Goal: Task Accomplishment & Management: Contribute content

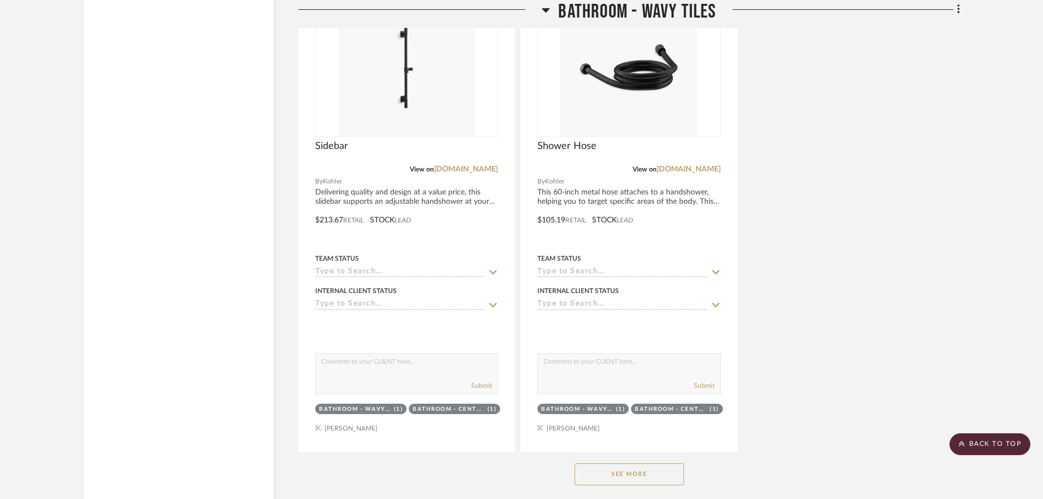
scroll to position [2190, 0]
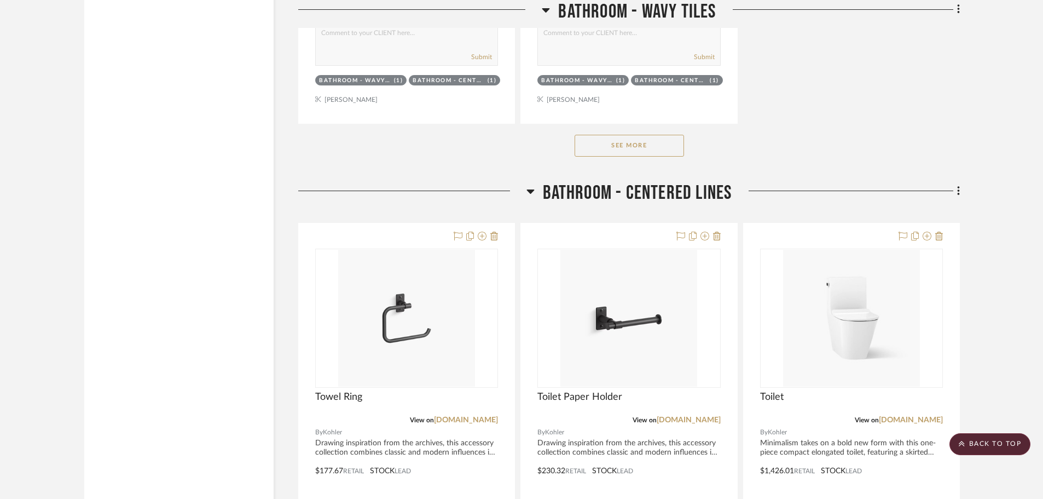
click at [634, 147] on button "See More" at bounding box center [629, 146] width 109 height 22
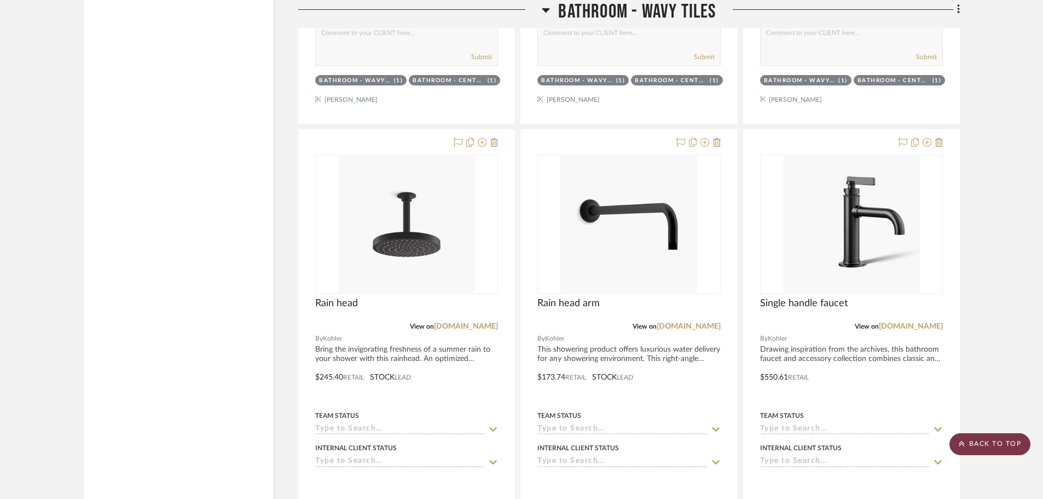
click at [997, 444] on scroll-to-top-button "BACK TO TOP" at bounding box center [990, 444] width 81 height 22
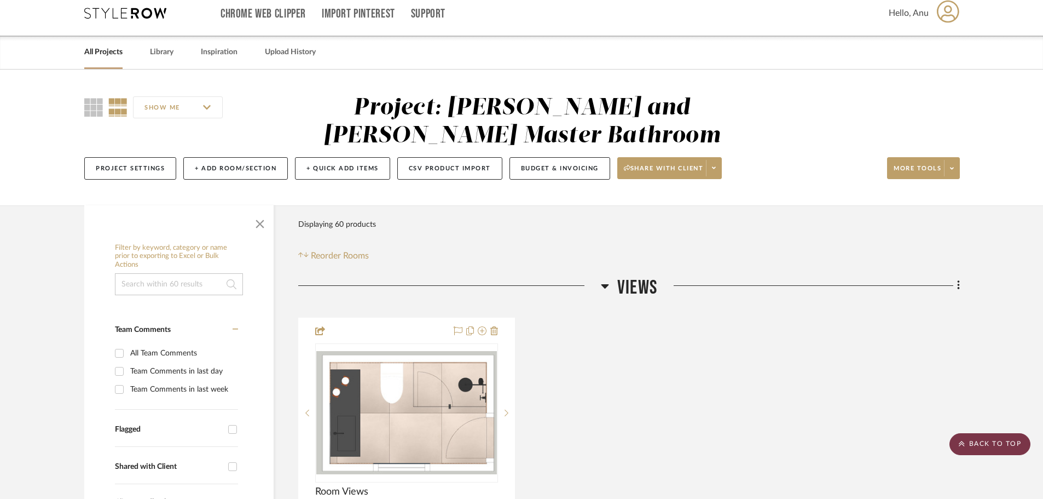
scroll to position [0, 0]
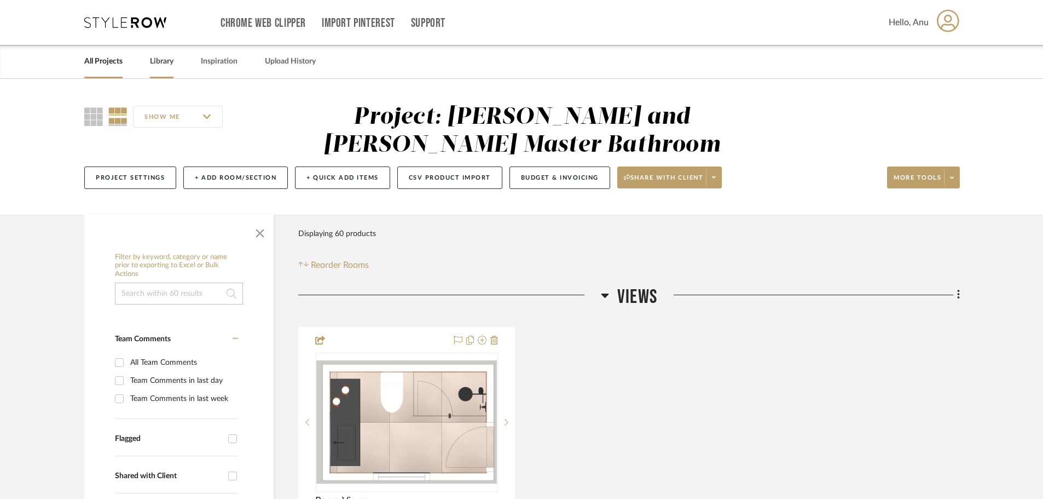
click at [161, 59] on link "Library" at bounding box center [162, 61] width 24 height 15
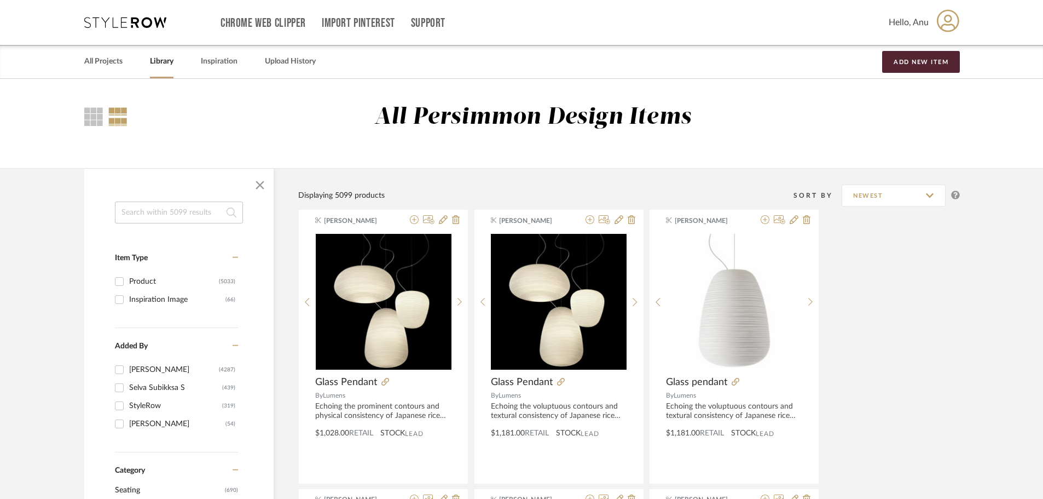
click at [143, 219] on input at bounding box center [179, 212] width 128 height 22
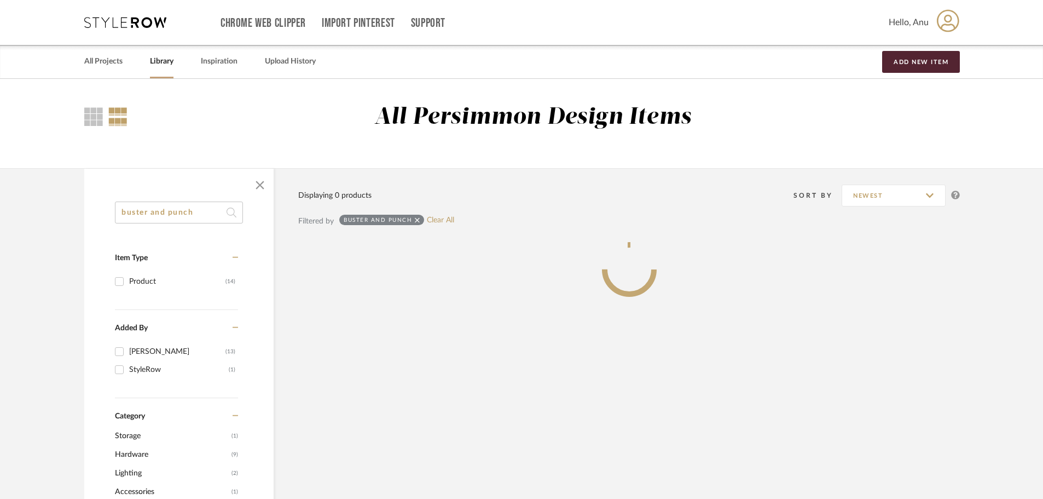
type input "buster and punch"
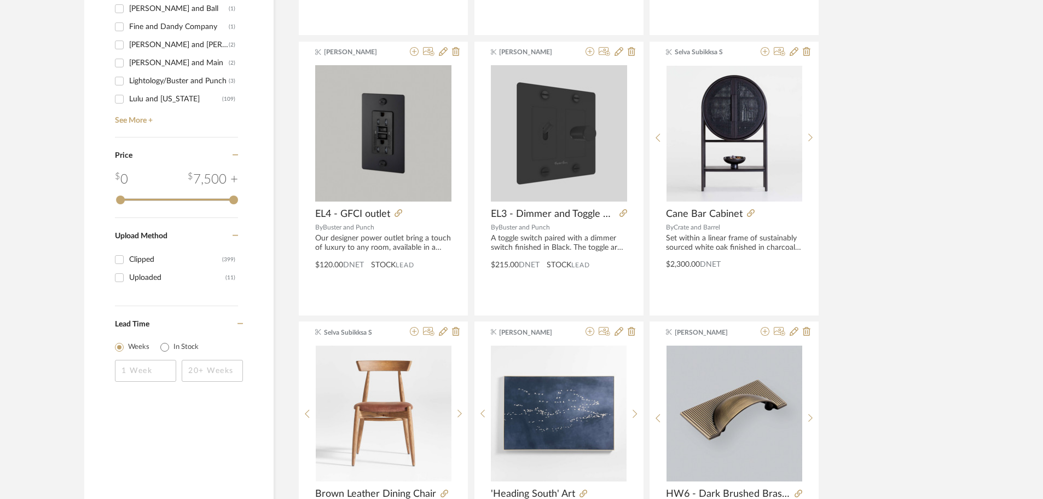
scroll to position [985, 0]
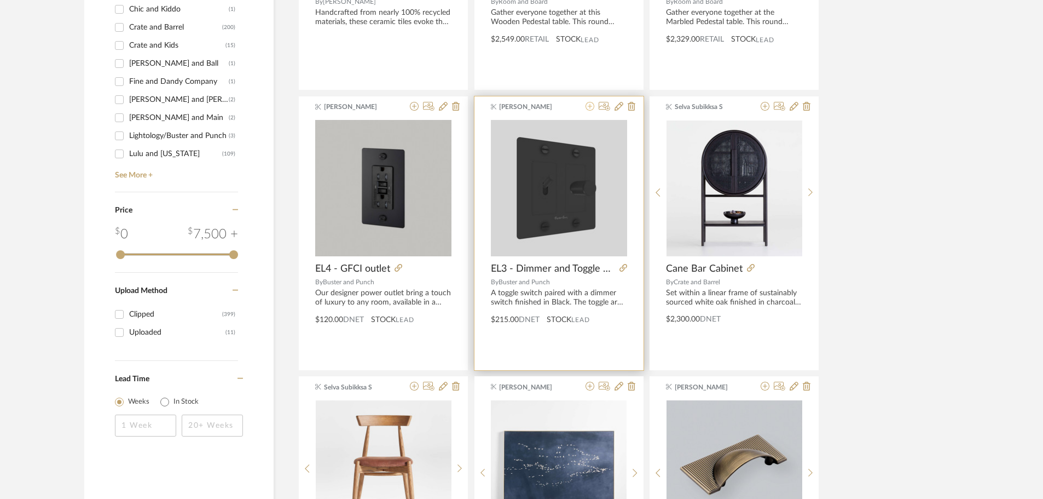
click at [590, 106] on icon at bounding box center [590, 106] width 9 height 9
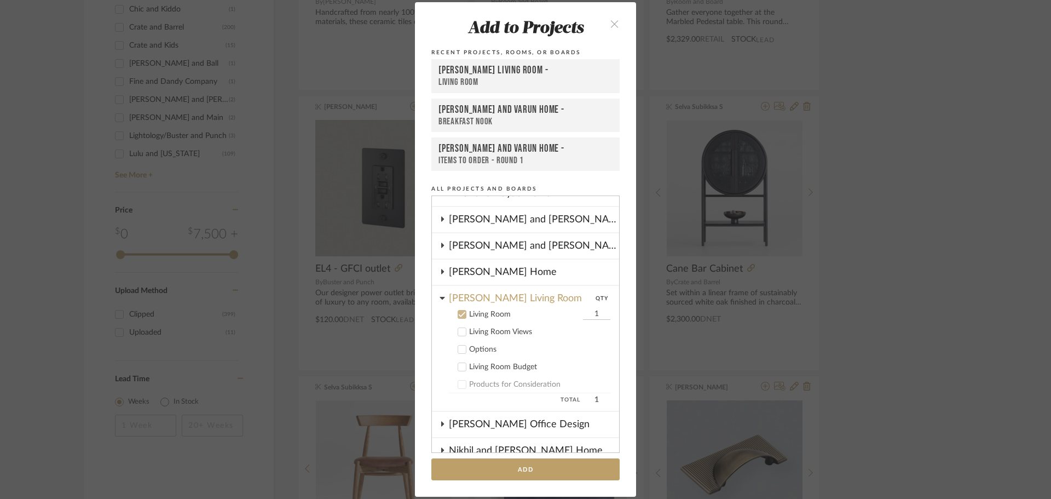
scroll to position [40, 0]
click at [460, 313] on icon at bounding box center [462, 315] width 8 height 8
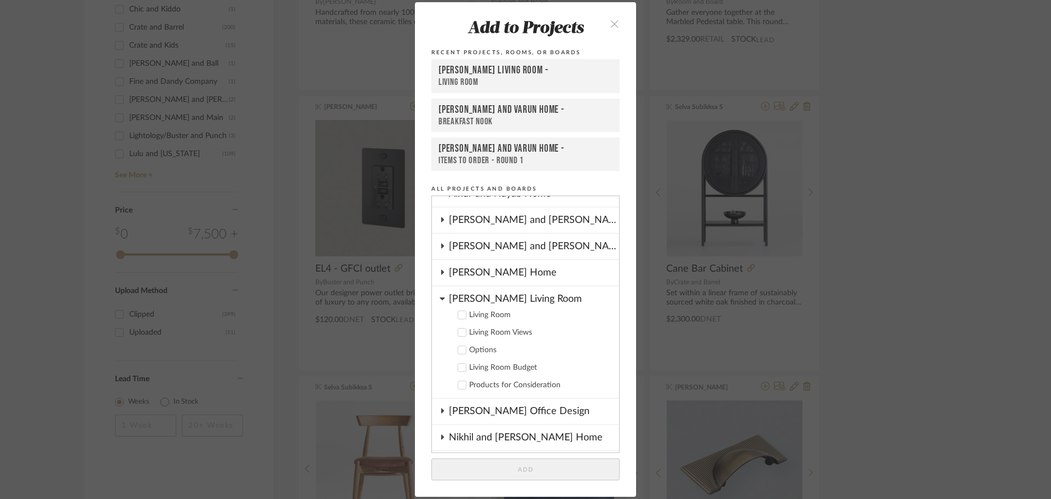
click at [440, 298] on icon at bounding box center [442, 298] width 5 height 3
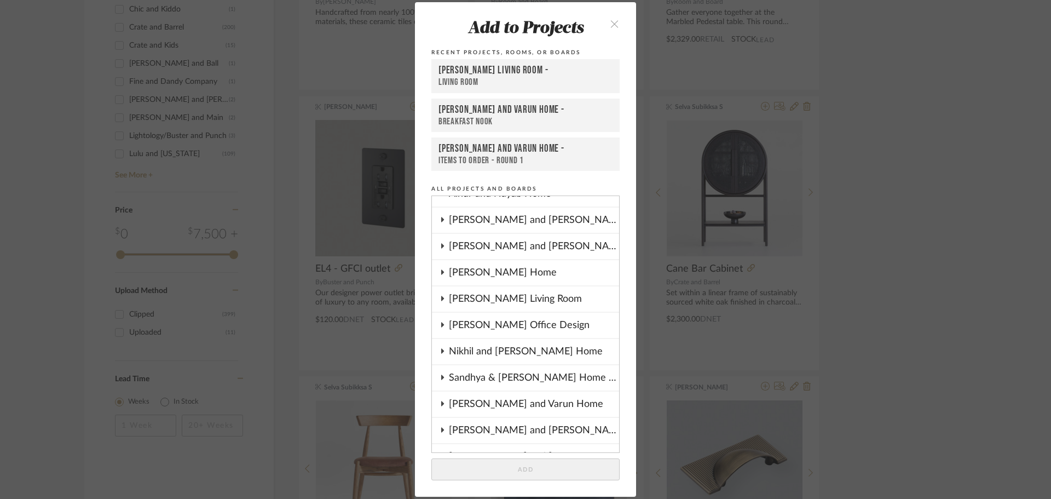
click at [440, 218] on icon at bounding box center [442, 219] width 9 height 5
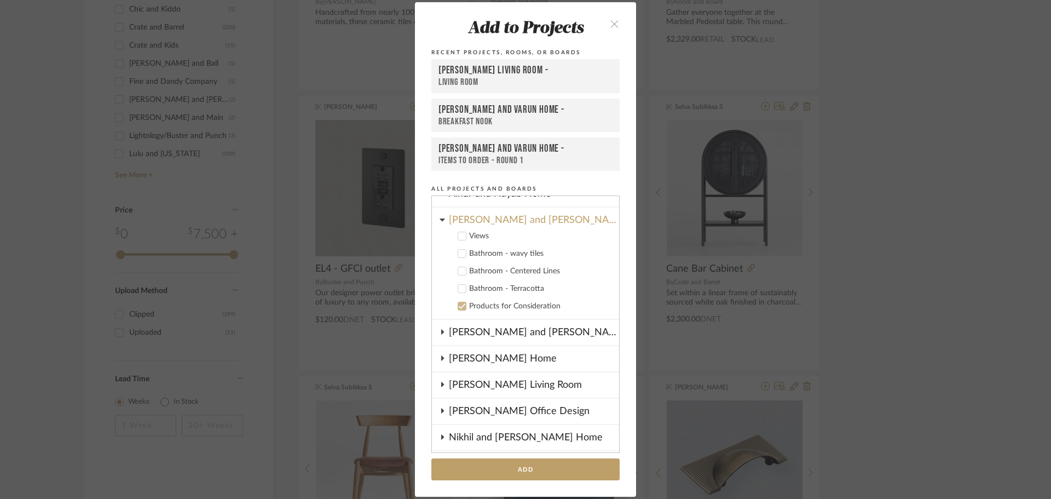
click at [458, 250] on icon at bounding box center [462, 254] width 8 height 8
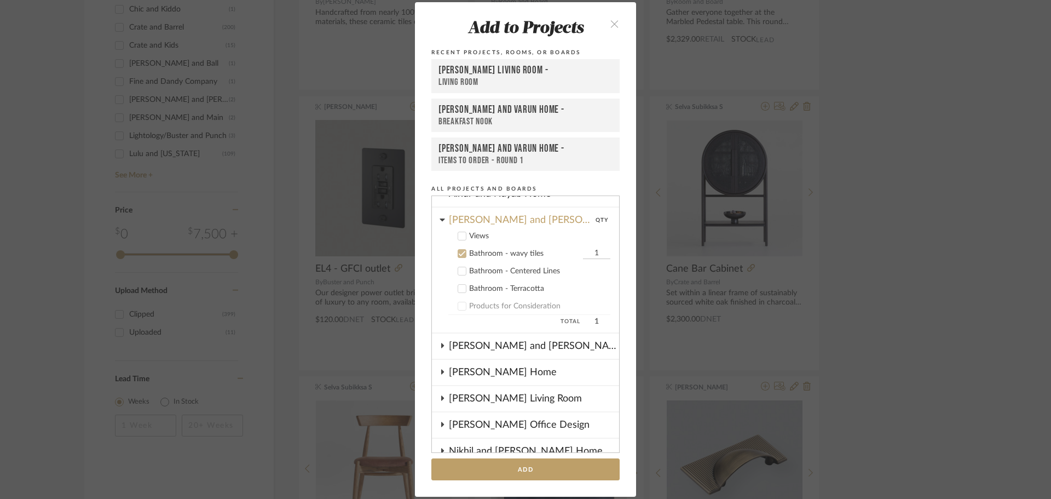
click at [459, 272] on icon at bounding box center [462, 271] width 8 height 8
click at [458, 290] on icon at bounding box center [462, 289] width 8 height 8
click at [534, 470] on button "Add" at bounding box center [525, 469] width 188 height 22
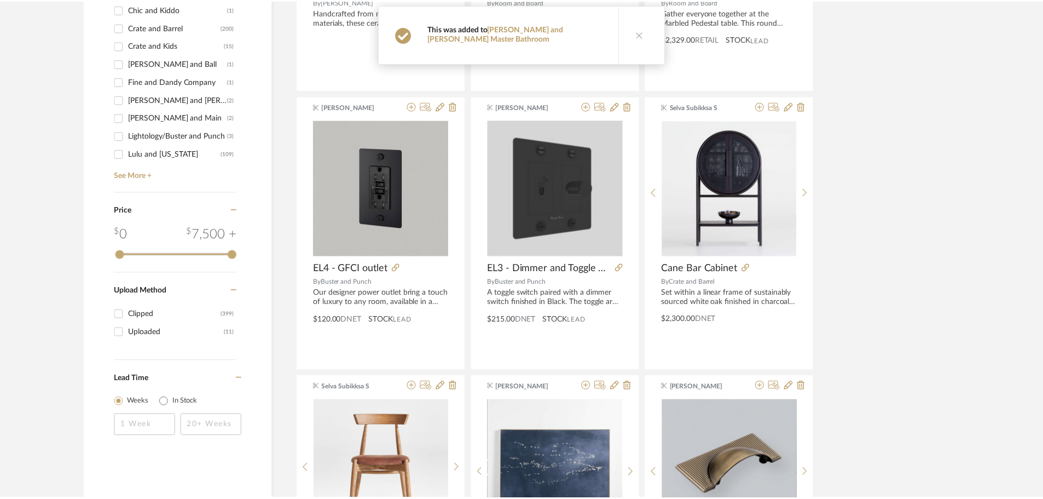
scroll to position [985, 0]
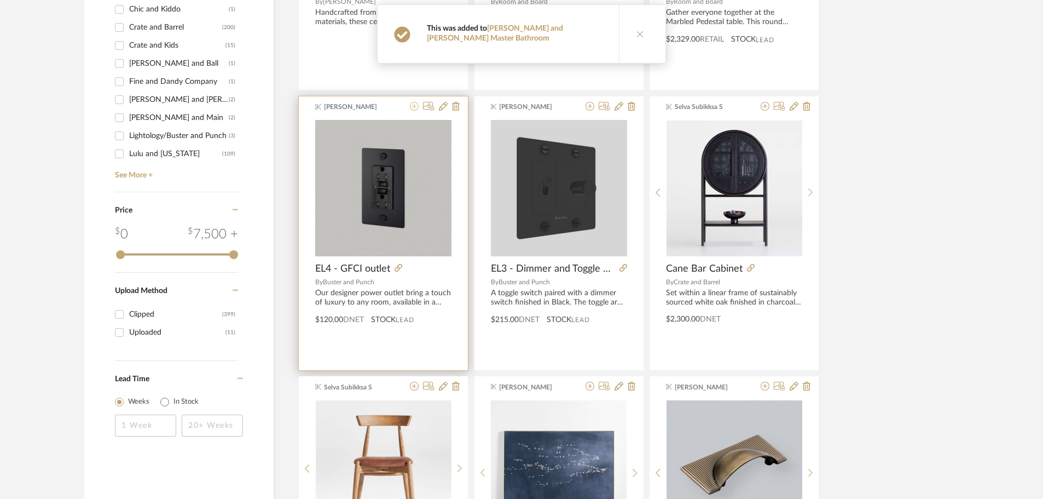
click at [413, 106] on icon at bounding box center [414, 106] width 9 height 9
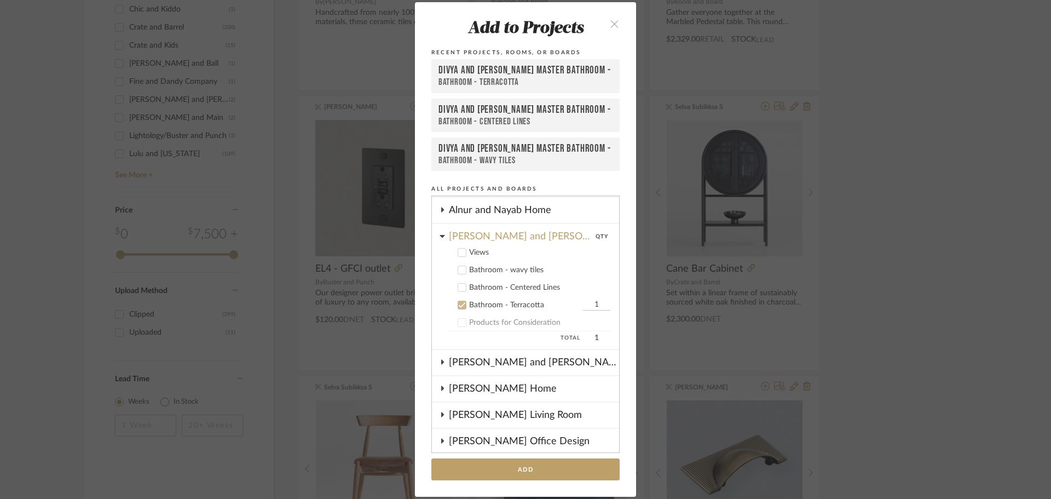
scroll to position [14, 0]
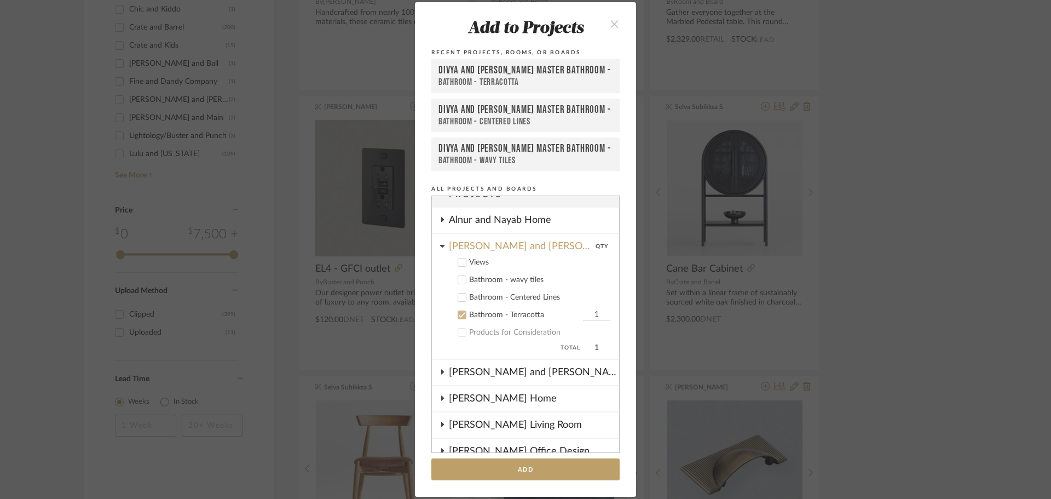
click at [458, 282] on icon at bounding box center [462, 280] width 8 height 8
click at [458, 297] on icon at bounding box center [462, 297] width 8 height 8
click at [506, 468] on button "Add" at bounding box center [525, 469] width 188 height 22
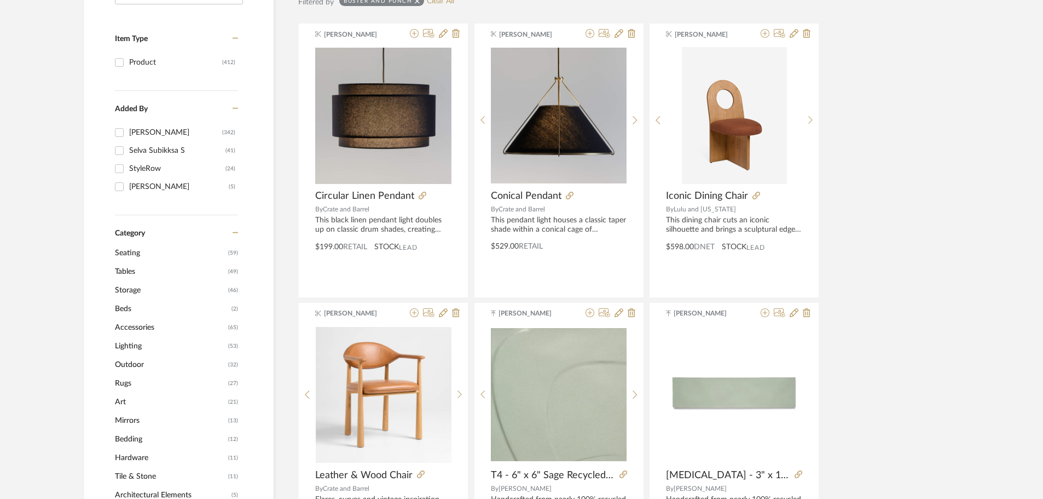
scroll to position [0, 0]
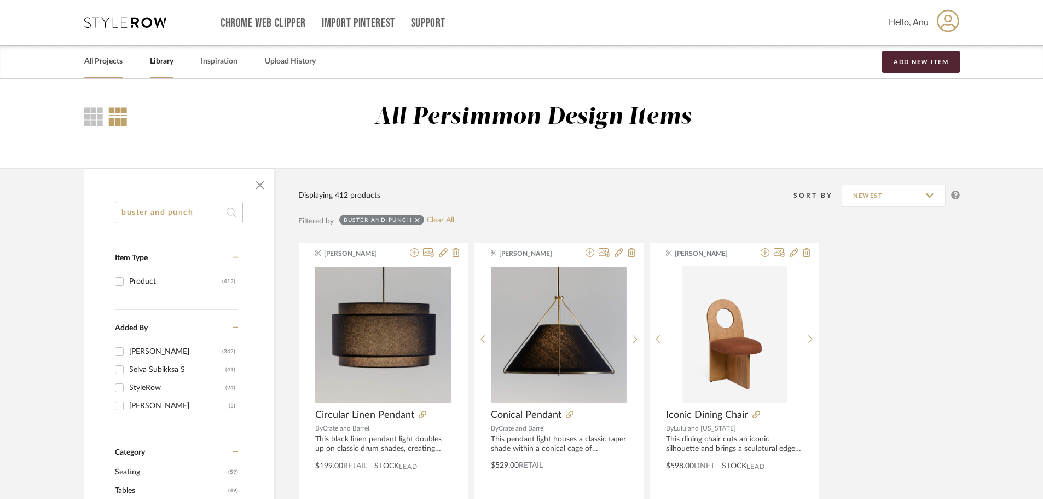
click at [94, 60] on link "All Projects" at bounding box center [103, 61] width 38 height 15
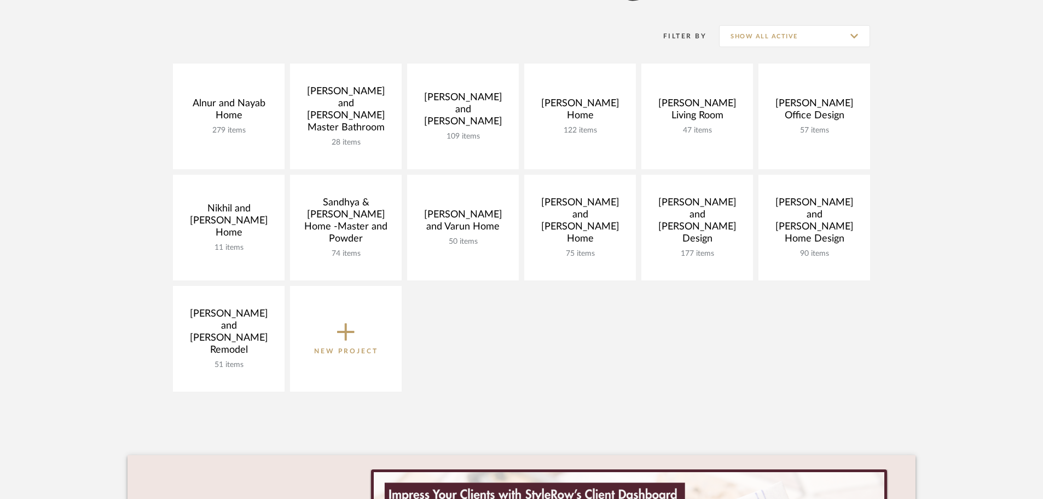
scroll to position [219, 0]
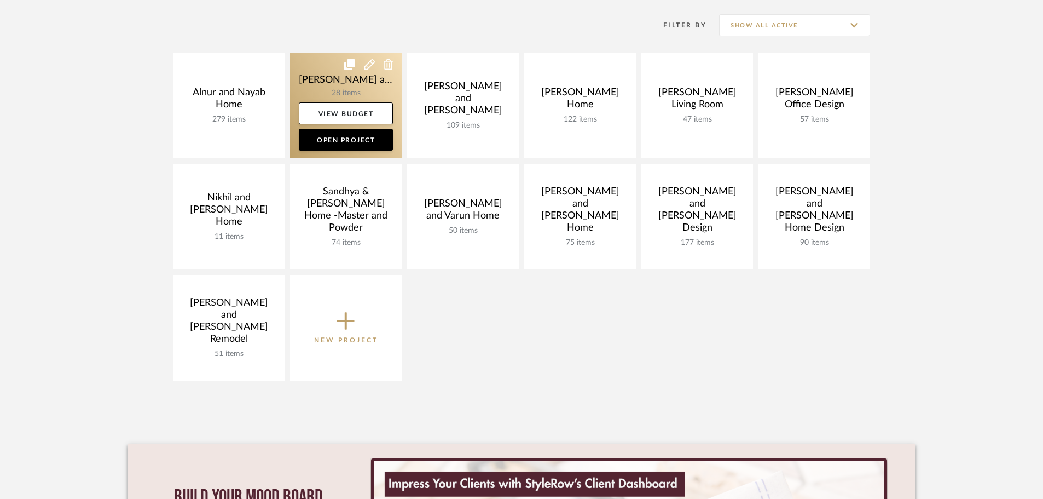
click at [333, 74] on link at bounding box center [346, 106] width 112 height 106
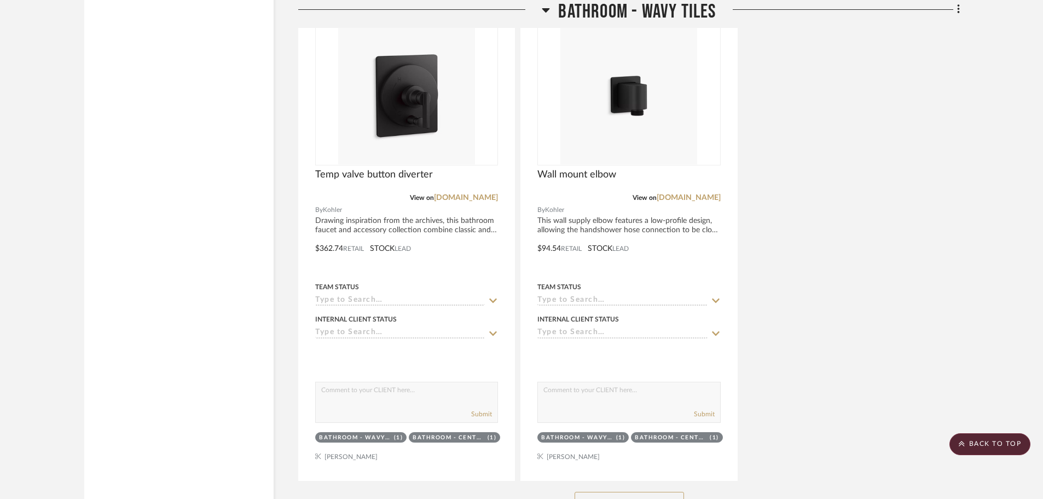
scroll to position [2080, 0]
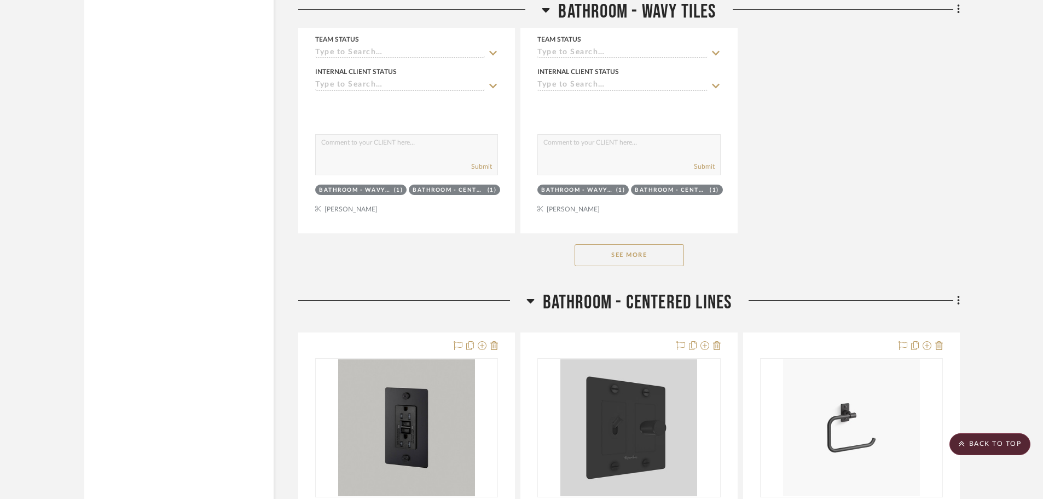
click at [647, 253] on button "See More" at bounding box center [629, 255] width 109 height 22
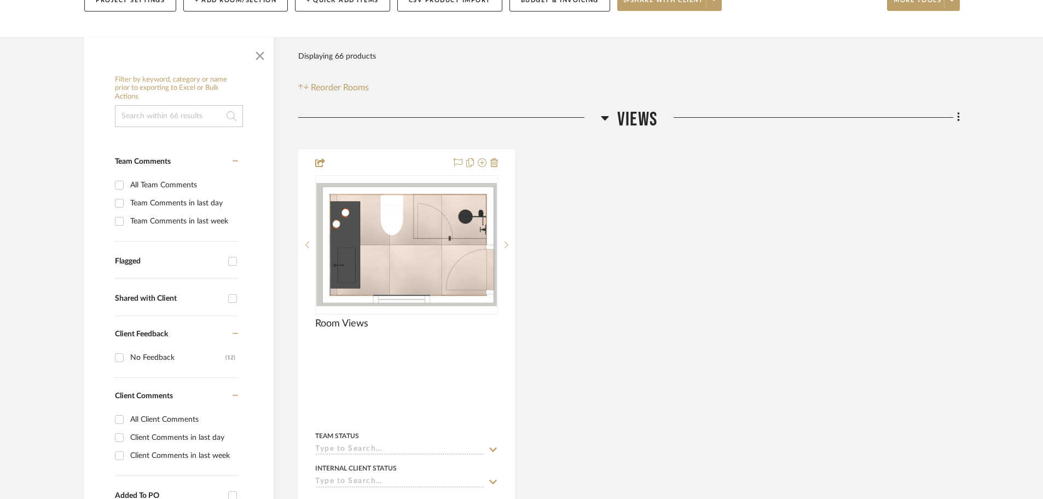
scroll to position [55, 0]
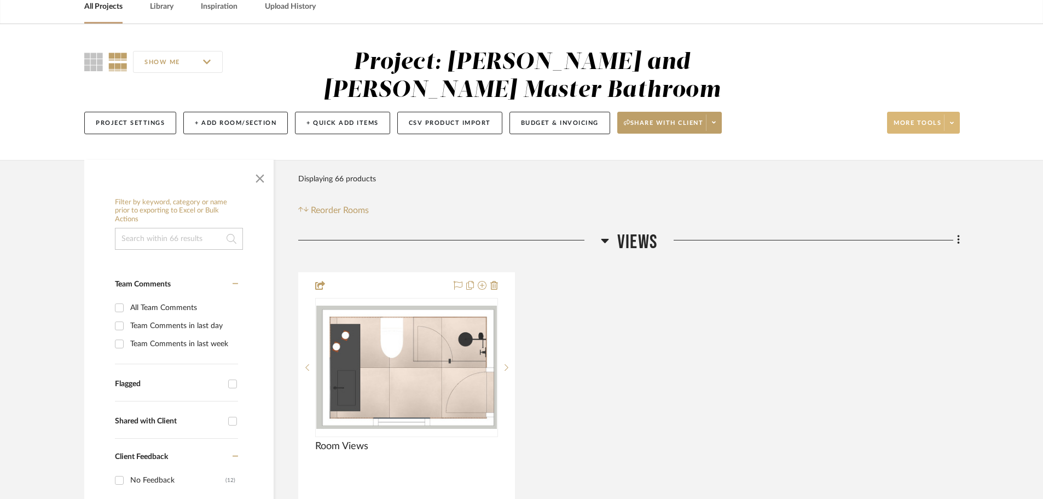
click at [913, 120] on span "More tools" at bounding box center [918, 127] width 48 height 16
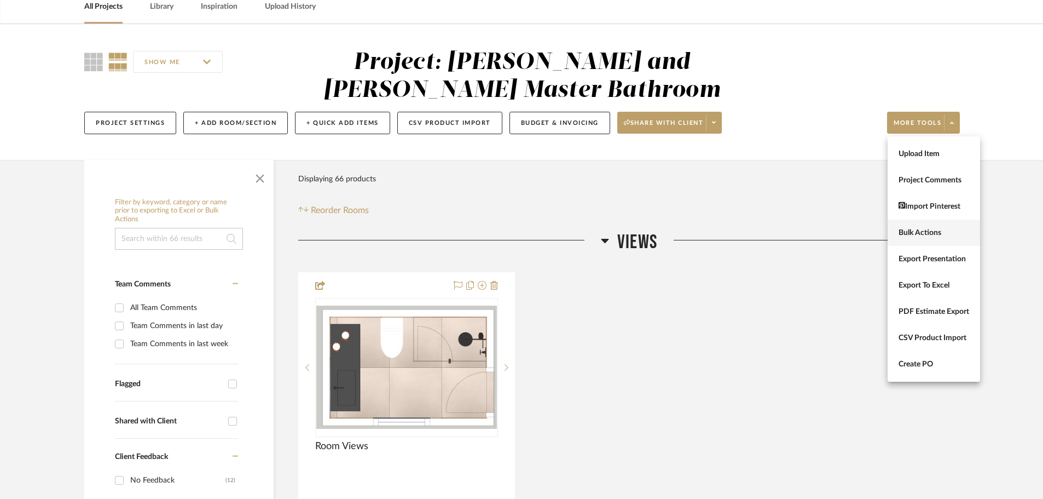
click at [925, 231] on span "Bulk Actions" at bounding box center [934, 232] width 71 height 9
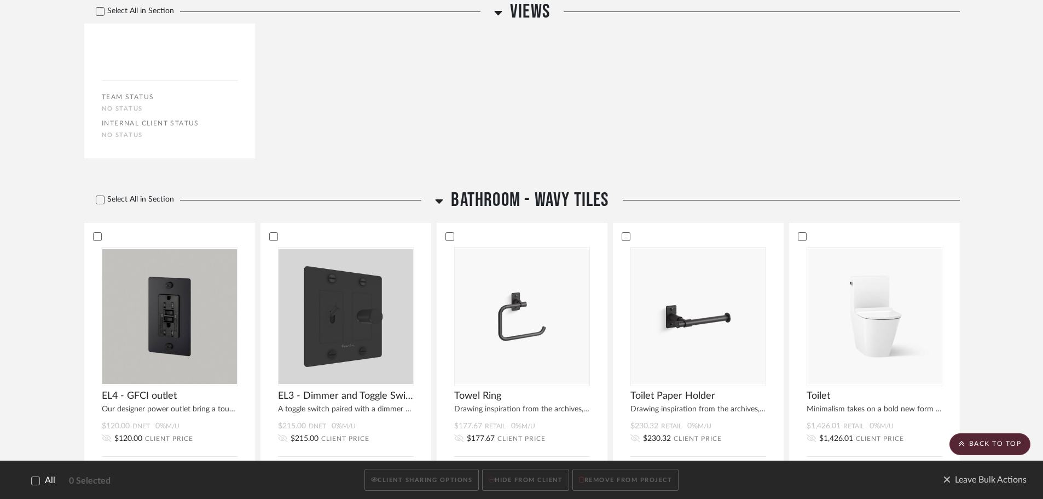
scroll to position [493, 0]
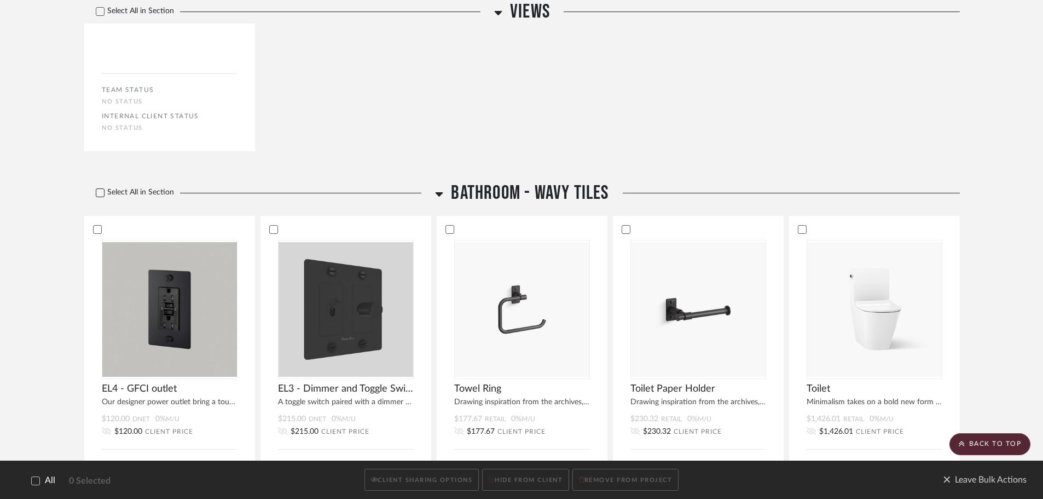
click at [99, 195] on icon at bounding box center [100, 192] width 7 height 5
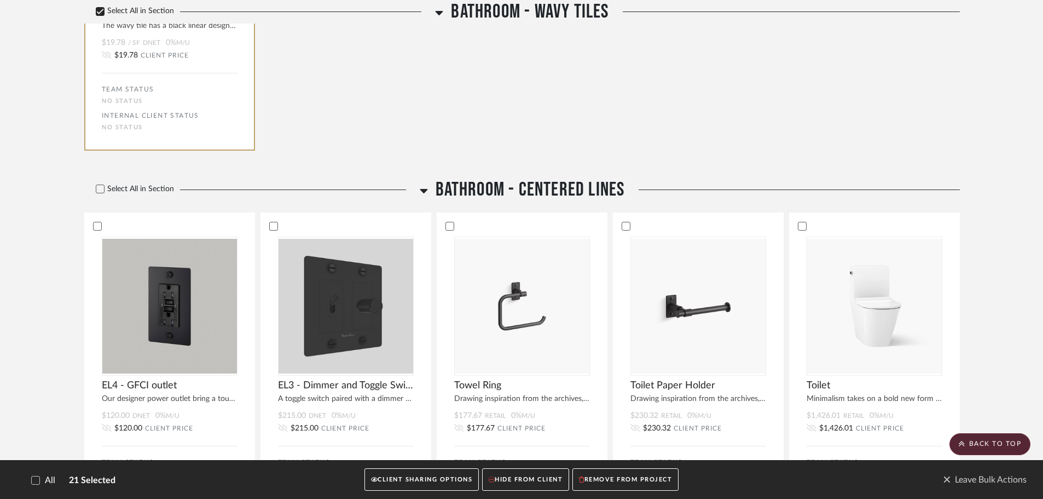
scroll to position [2138, 0]
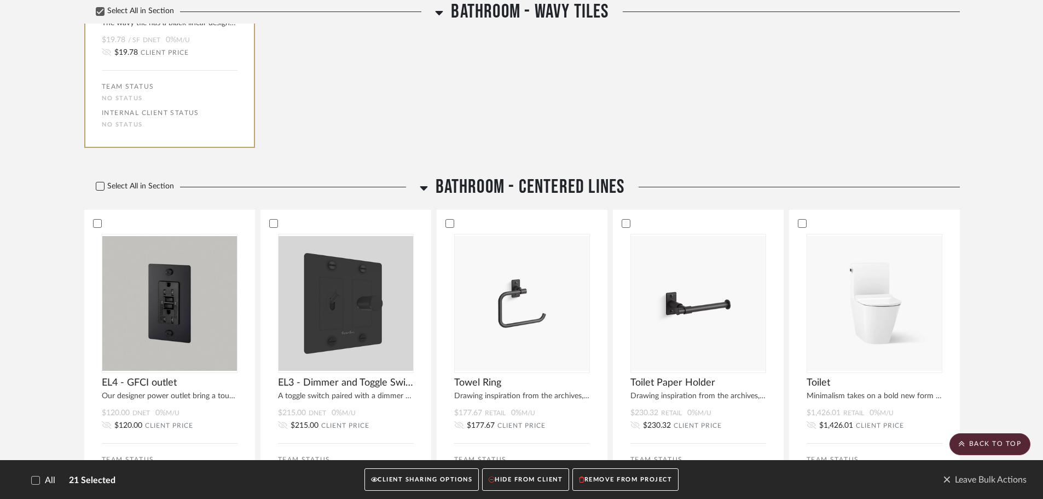
click at [101, 183] on icon at bounding box center [100, 186] width 8 height 8
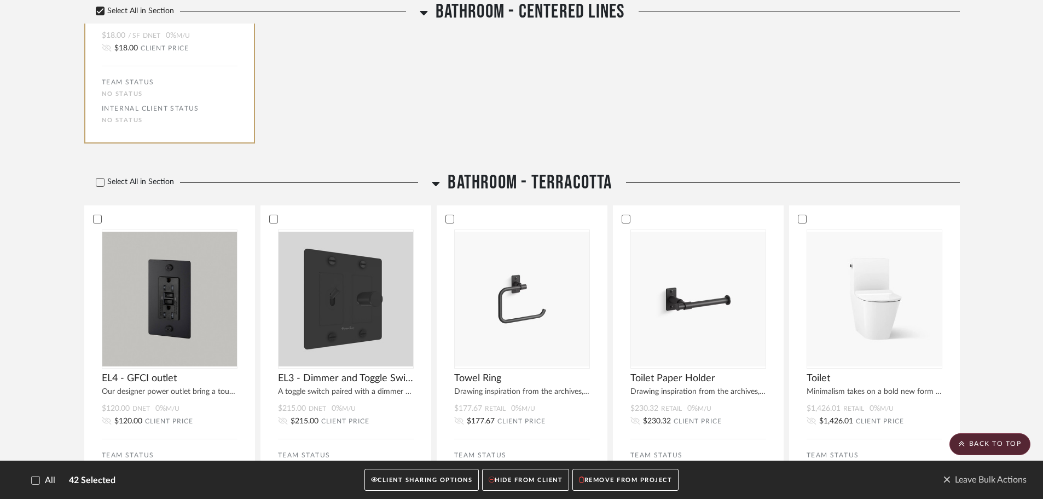
scroll to position [3781, 0]
click at [97, 179] on icon at bounding box center [100, 182] width 8 height 8
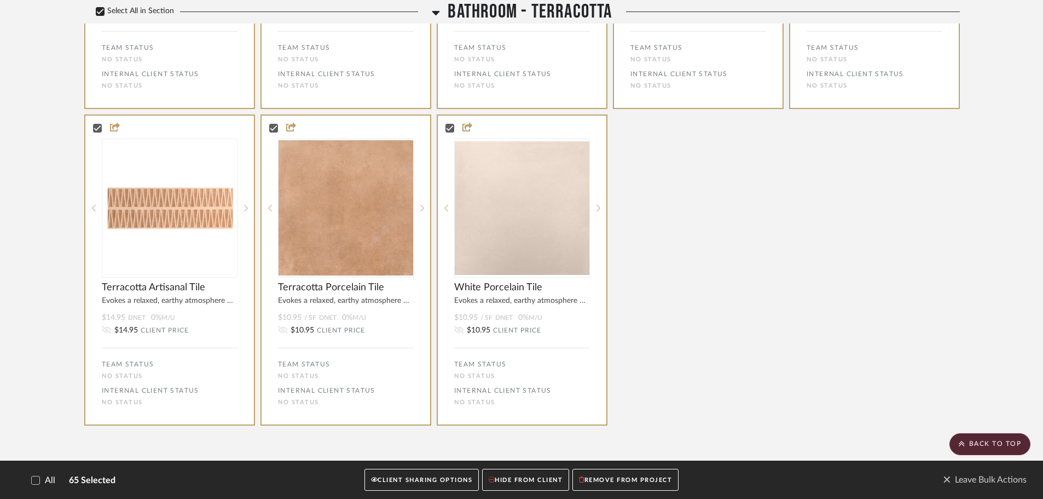
scroll to position [5138, 0]
click at [422, 480] on button "CLIENT SHARING OPTIONS" at bounding box center [422, 480] width 114 height 22
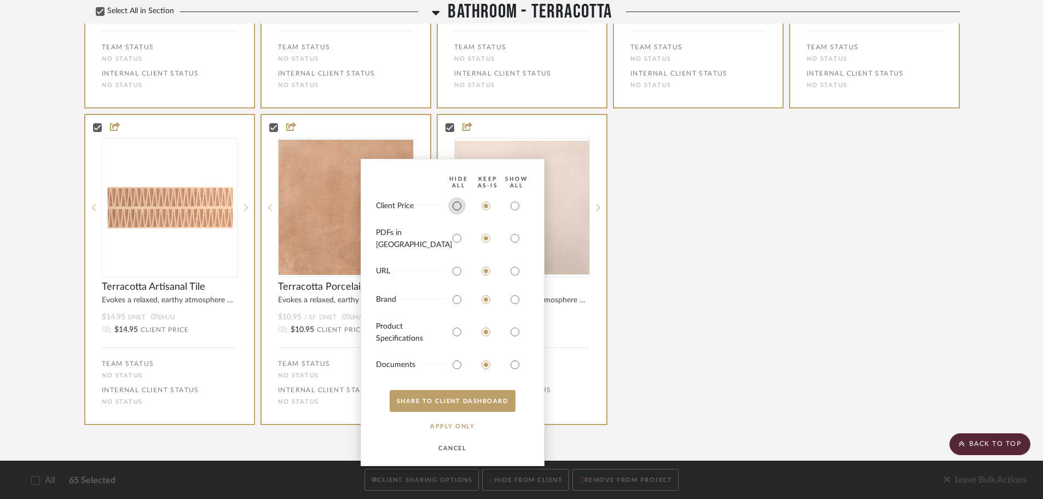
click at [454, 215] on input "radio" at bounding box center [457, 206] width 18 height 18
radio input "true"
click at [456, 244] on input "radio" at bounding box center [457, 238] width 18 height 18
radio input "true"
click at [455, 265] on input "radio" at bounding box center [457, 271] width 18 height 18
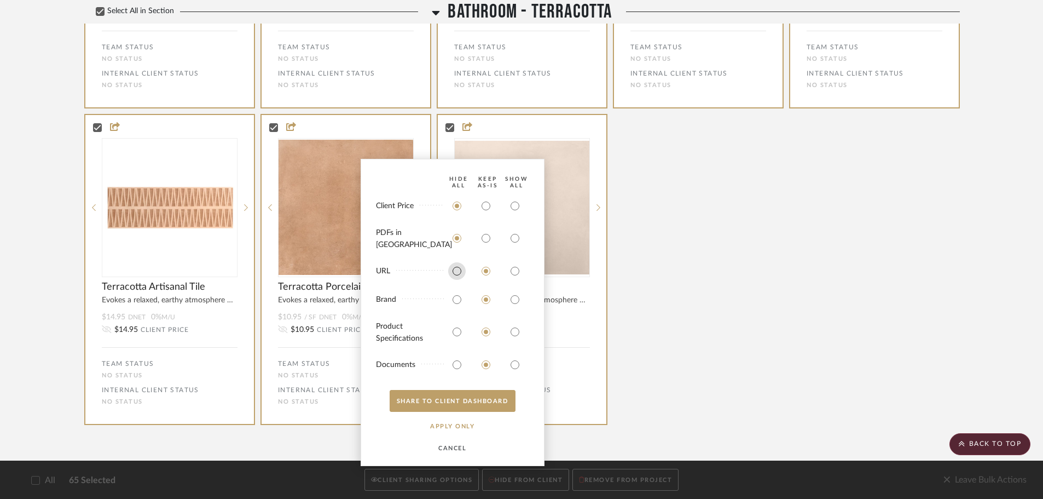
radio input "true"
click at [456, 303] on input "radio" at bounding box center [457, 300] width 18 height 18
radio input "true"
click at [515, 333] on input "radio" at bounding box center [515, 332] width 18 height 18
radio input "true"
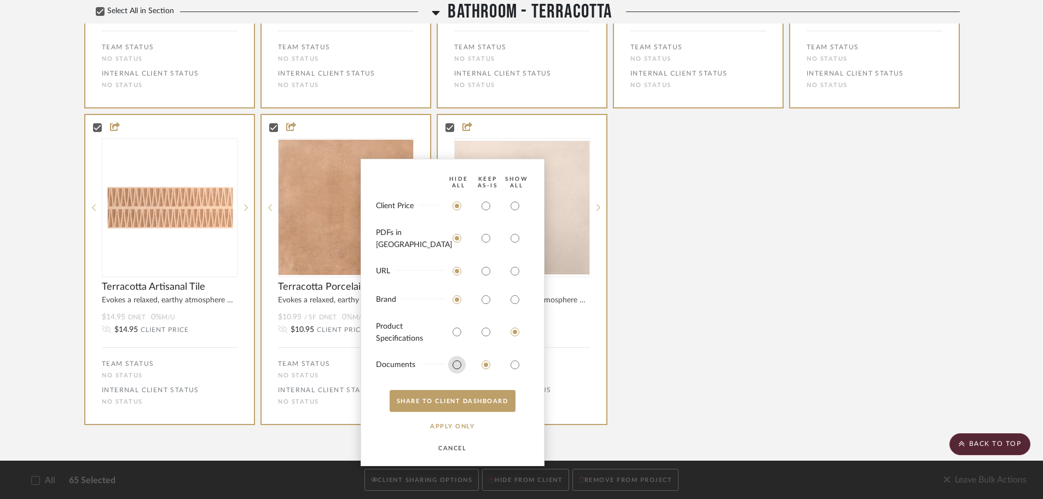
click at [457, 366] on input "radio" at bounding box center [457, 365] width 18 height 18
radio input "true"
click at [434, 397] on button "SHARE TO CLIENT Dashboard" at bounding box center [453, 401] width 126 height 22
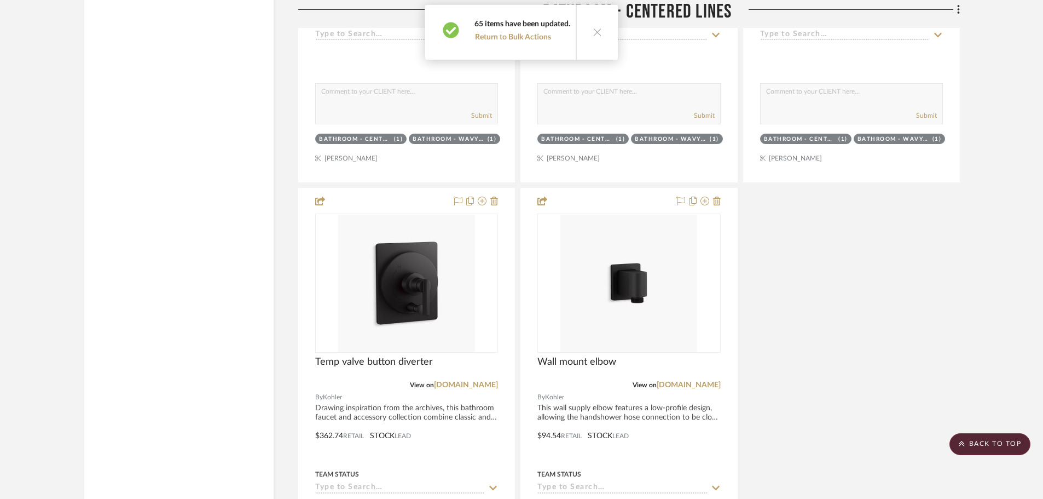
click at [595, 30] on icon at bounding box center [597, 31] width 9 height 9
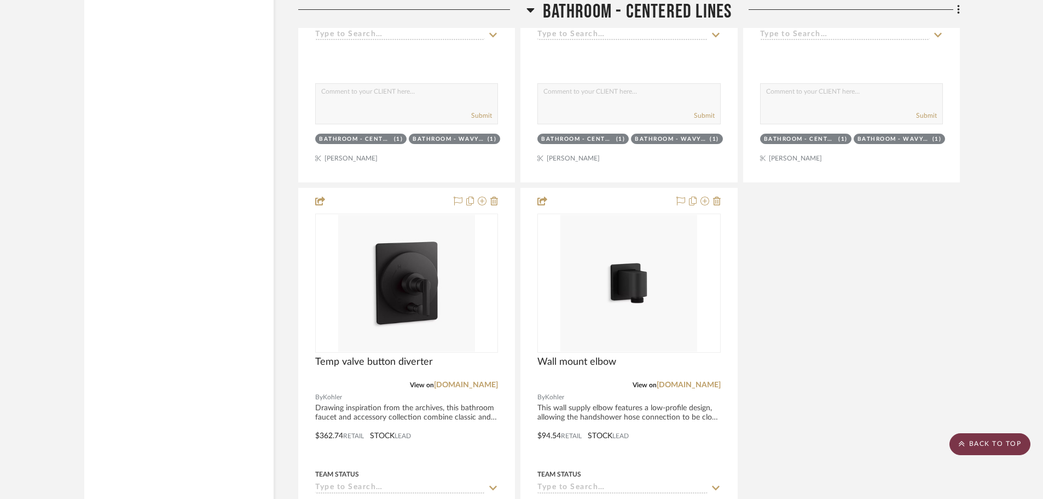
click at [988, 441] on scroll-to-top-button "BACK TO TOP" at bounding box center [990, 444] width 81 height 22
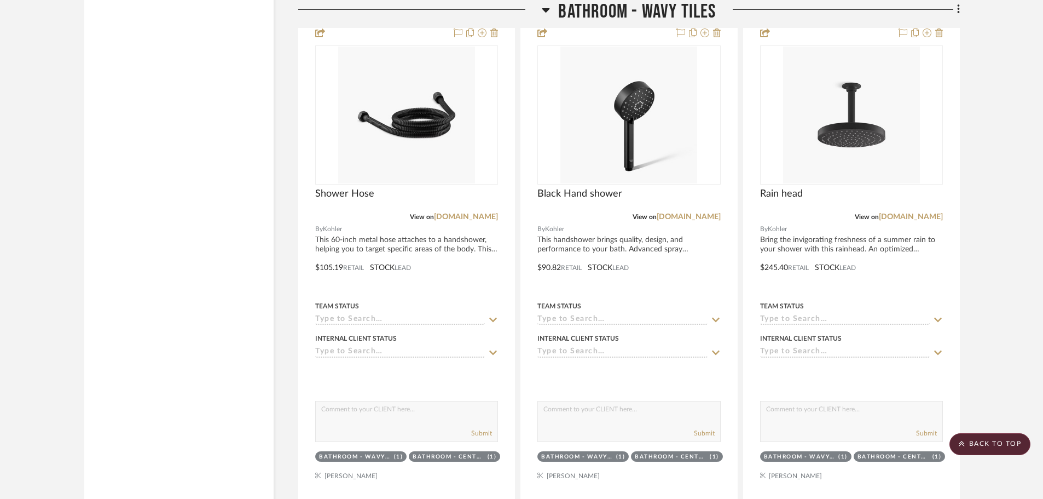
scroll to position [2025, 0]
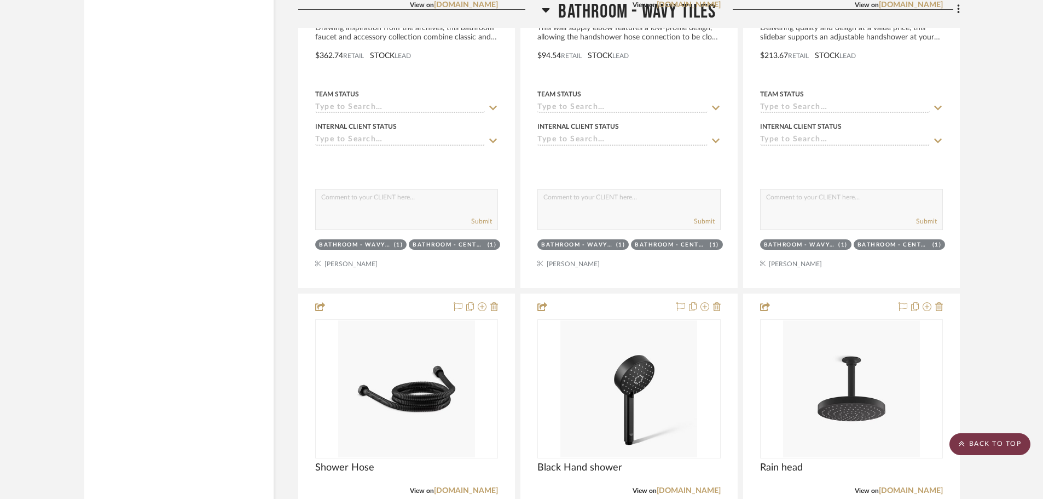
click at [990, 446] on scroll-to-top-button "BACK TO TOP" at bounding box center [990, 444] width 81 height 22
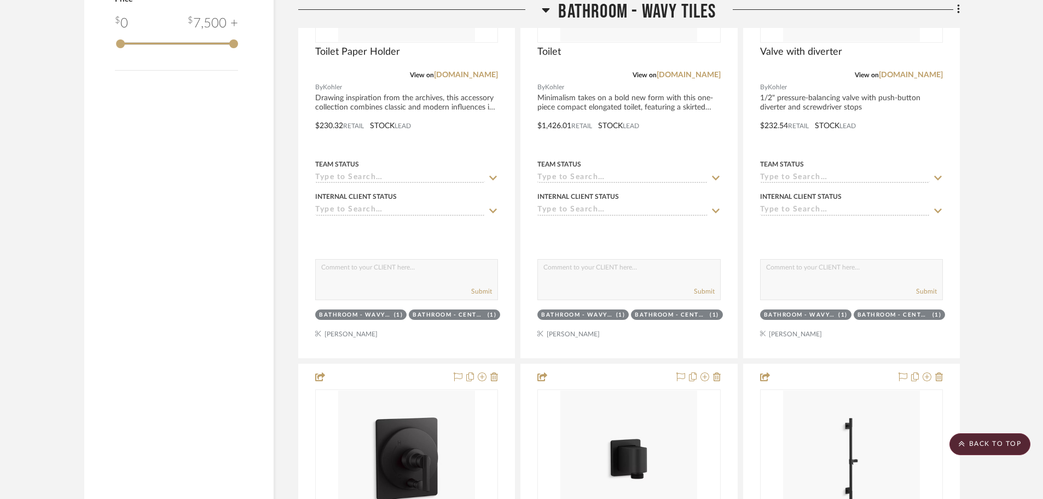
scroll to position [1478, 0]
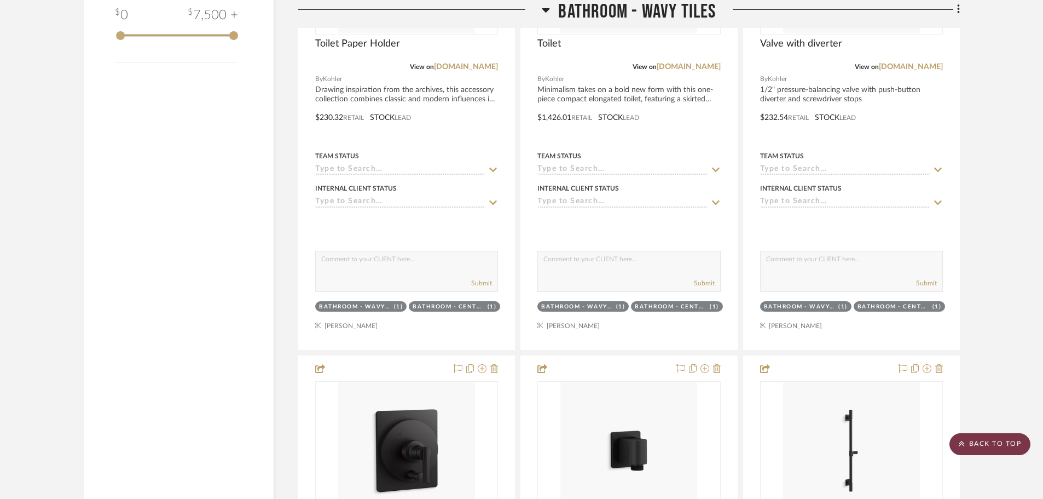
click at [999, 440] on scroll-to-top-button "BACK TO TOP" at bounding box center [990, 444] width 81 height 22
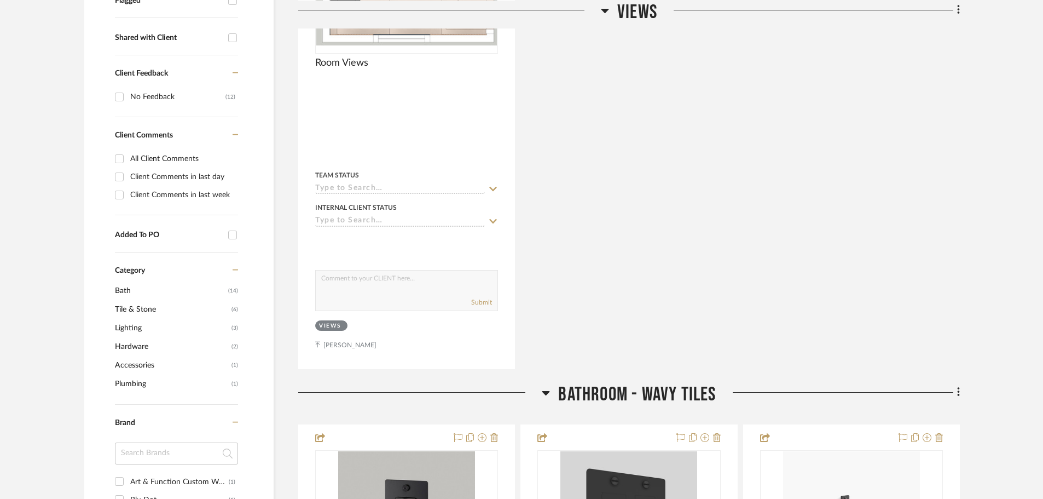
scroll to position [657, 0]
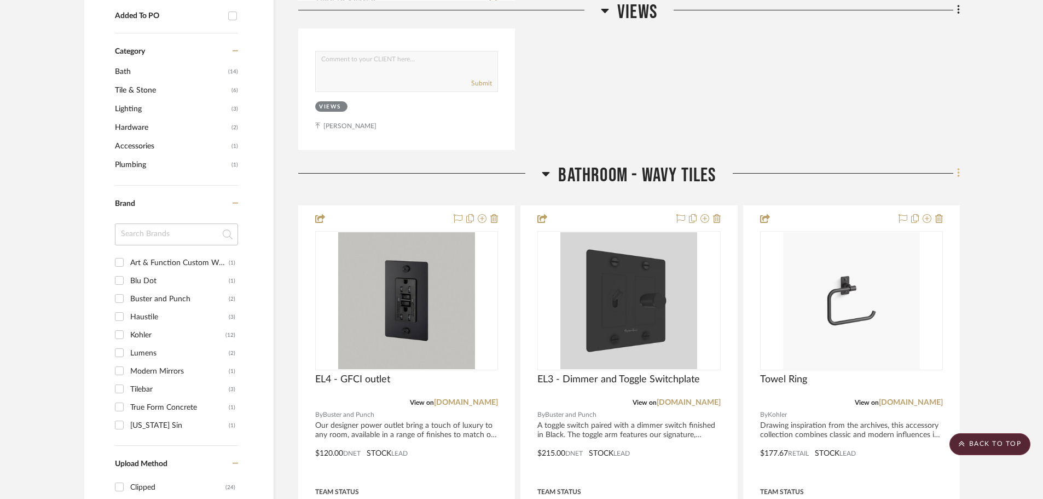
click at [958, 172] on icon at bounding box center [958, 173] width 3 height 12
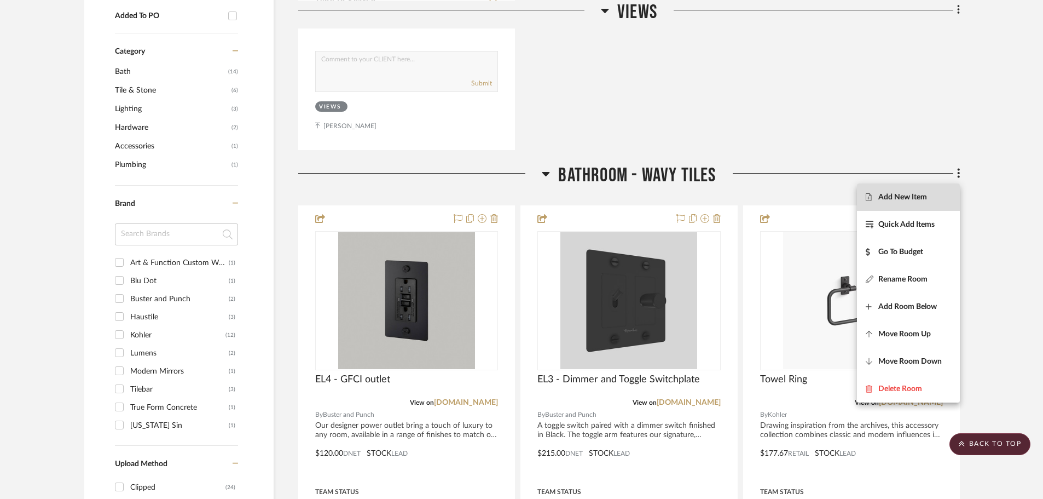
click at [874, 199] on fa-icon at bounding box center [872, 197] width 13 height 8
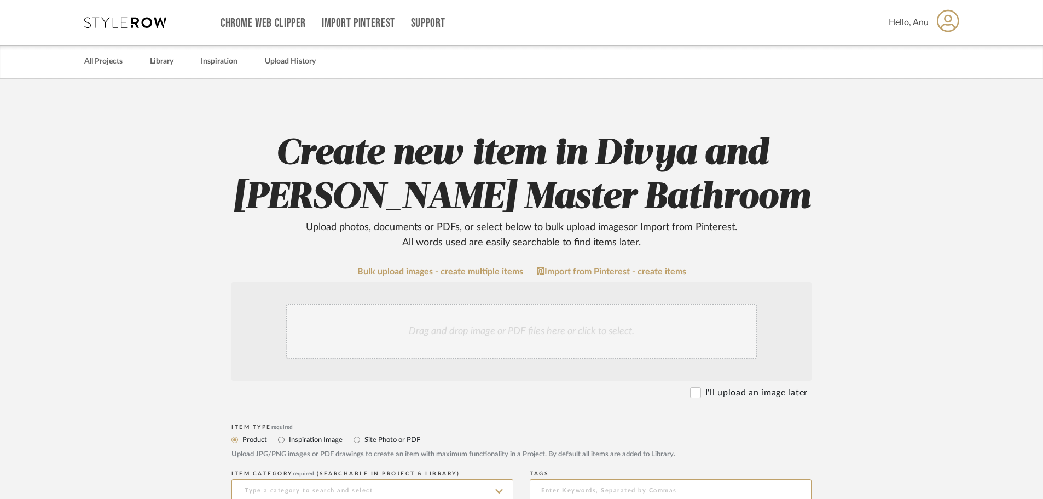
scroll to position [274, 0]
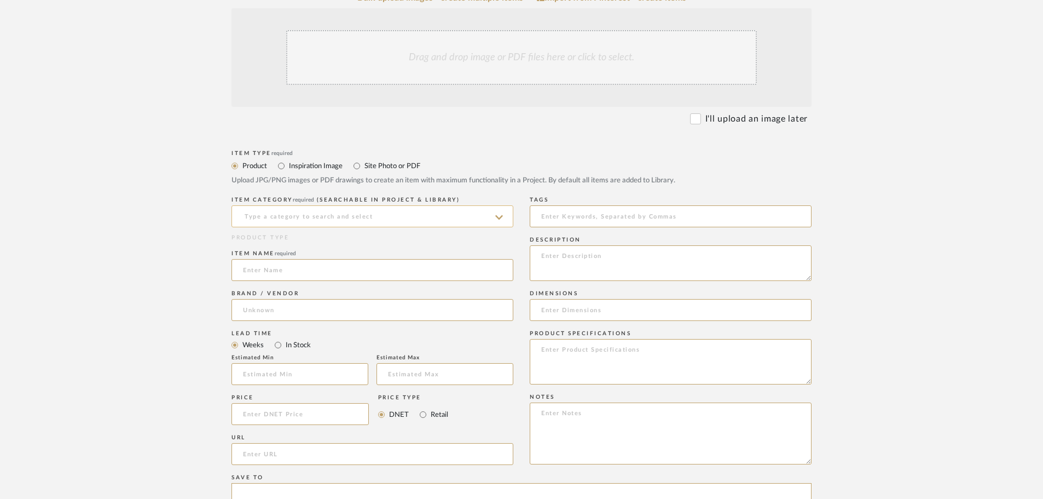
click at [282, 217] on input at bounding box center [373, 216] width 282 height 22
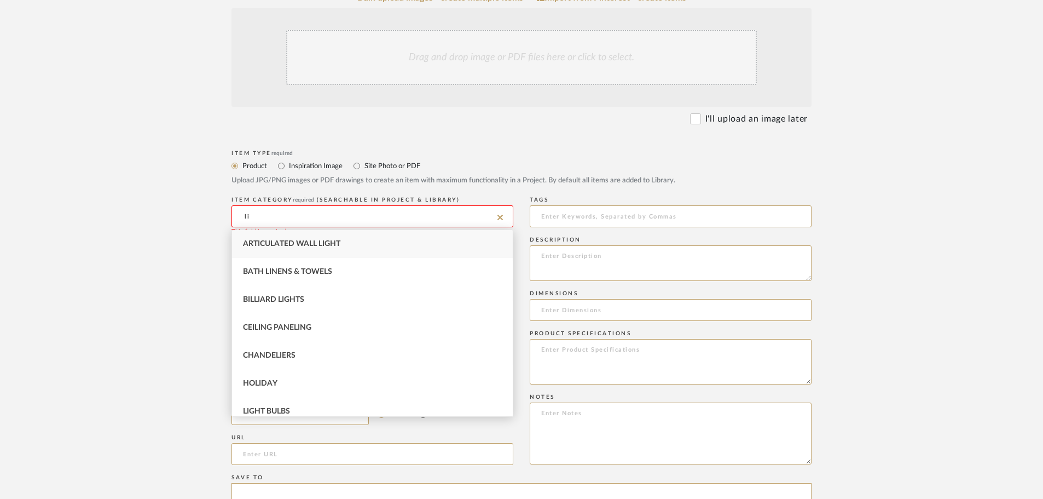
type input "l"
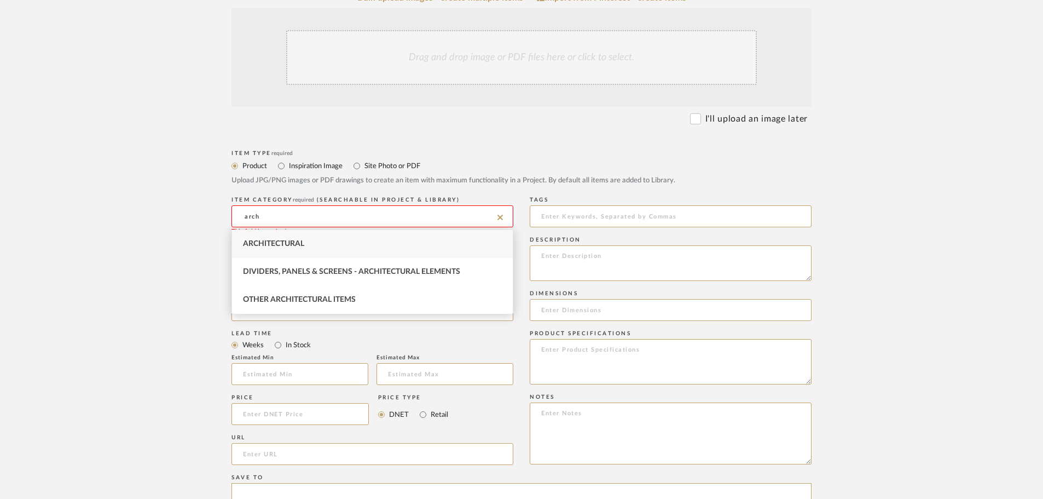
click at [279, 240] on span "Architectural" at bounding box center [273, 244] width 61 height 8
type input "Architectural"
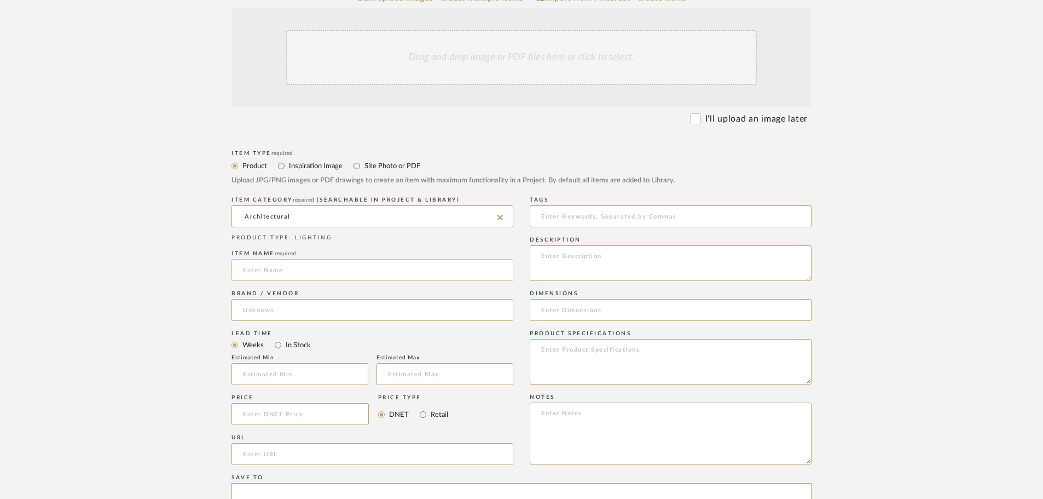
click at [257, 266] on input at bounding box center [373, 270] width 282 height 22
type input "Linear Light Fixture"
click at [252, 309] on input at bounding box center [373, 310] width 282 height 22
type input "Stusser [GEOGRAPHIC_DATA]"
click at [348, 338] on span "Click to add "Stusser Seattle" as a new Brand" at bounding box center [332, 337] width 160 height 9
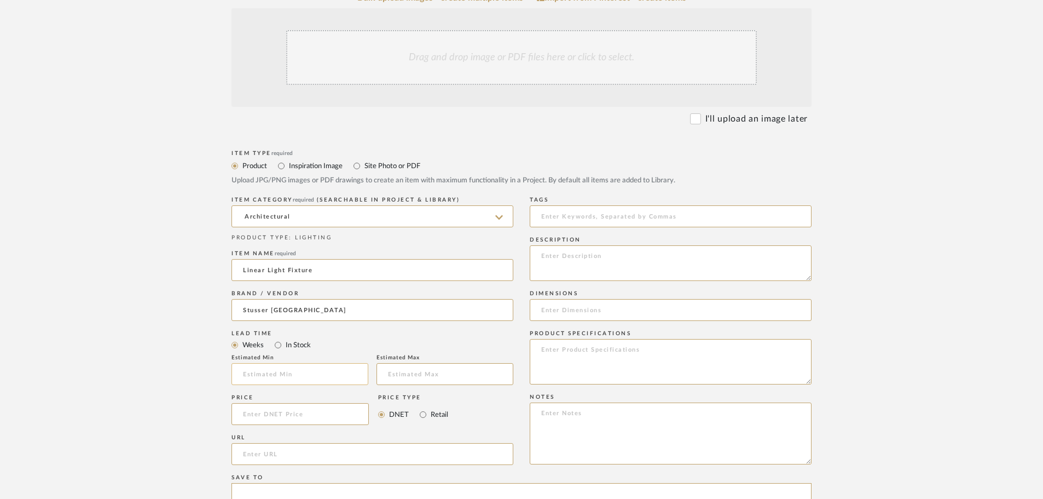
click at [260, 373] on input at bounding box center [300, 374] width 137 height 22
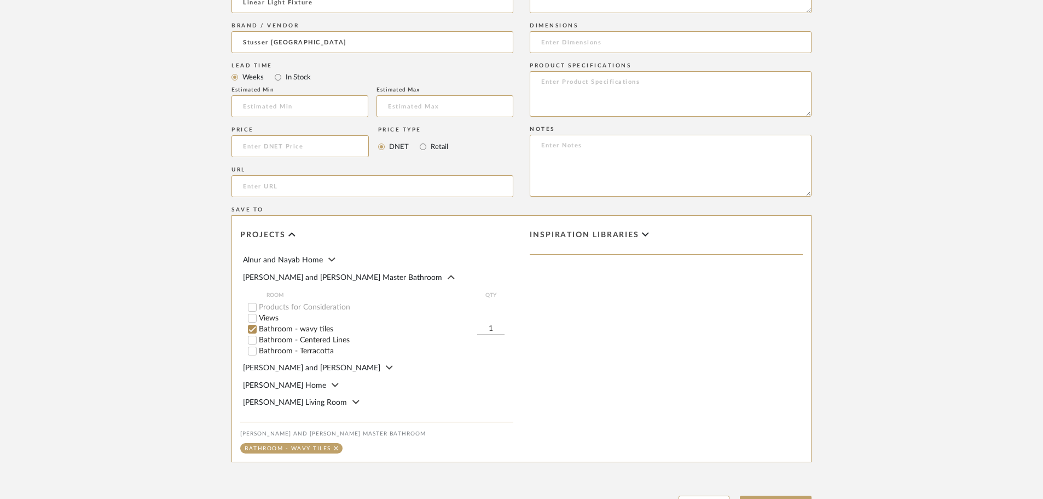
scroll to position [547, 0]
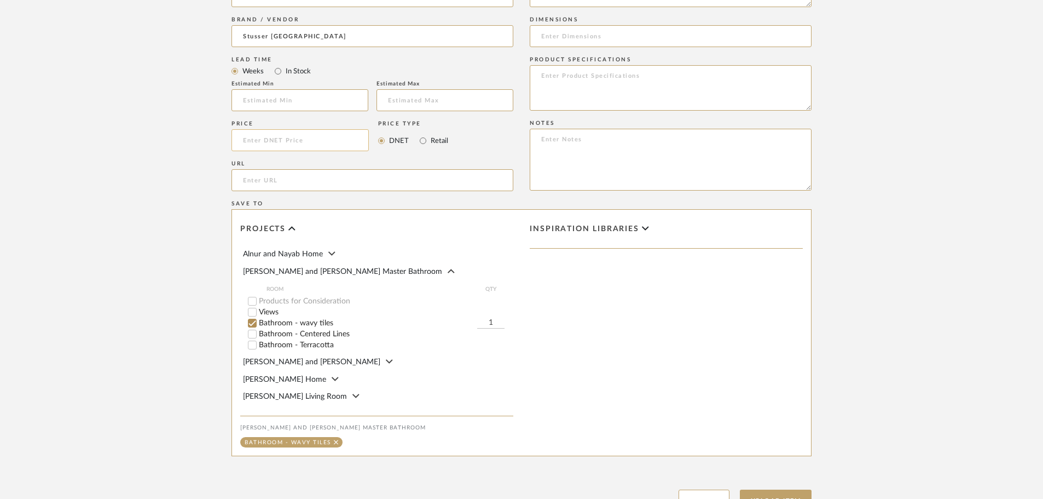
click at [245, 145] on input at bounding box center [300, 140] width 137 height 22
type input "$850.00"
click at [167, 168] on upload-items "Create new item in Divya and [PERSON_NAME] Master Bathroom Upload photos, docum…" at bounding box center [521, 35] width 1043 height 1009
click at [255, 332] on input "Bathroom - Centered Lines" at bounding box center [252, 333] width 11 height 11
click at [251, 348] on input "Bathroom - Terracotta" at bounding box center [252, 344] width 11 height 11
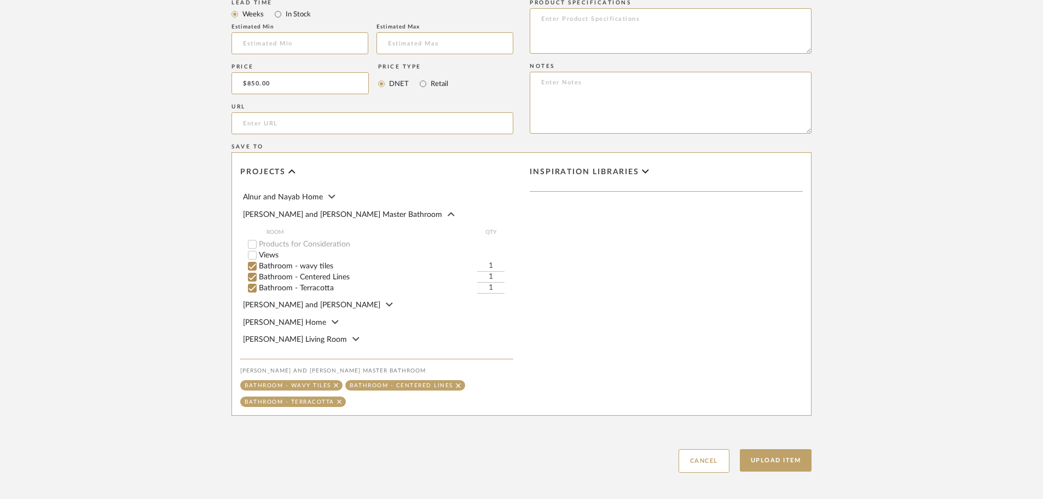
scroll to position [656, 0]
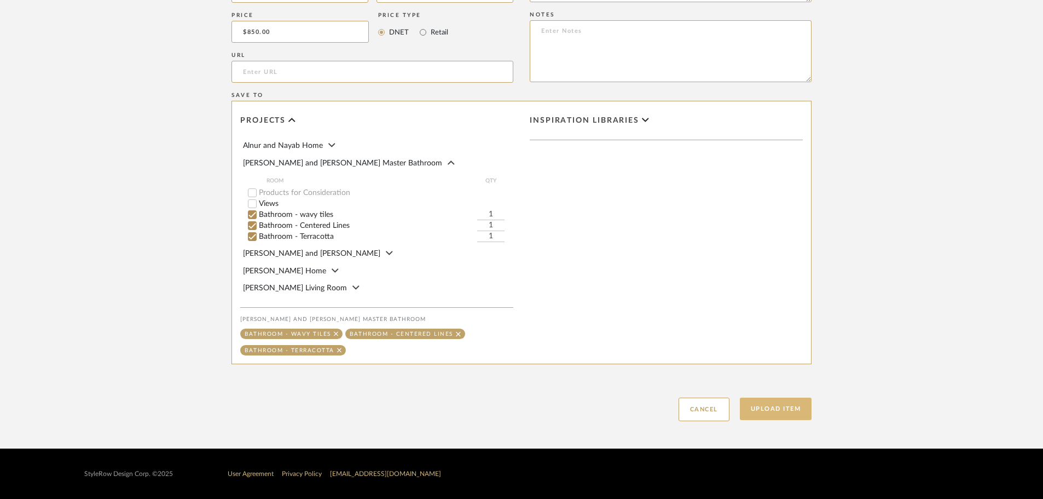
click at [770, 411] on button "Upload Item" at bounding box center [776, 408] width 72 height 22
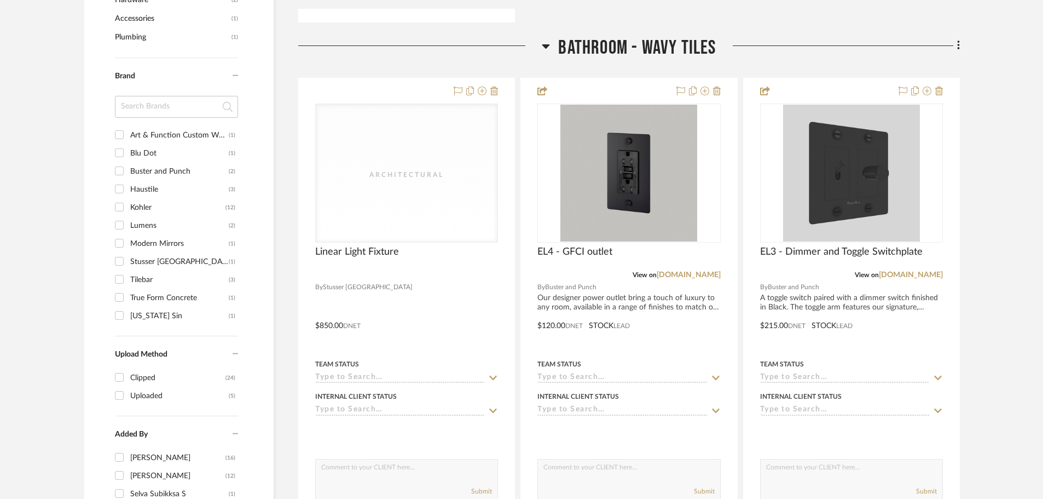
scroll to position [821, 0]
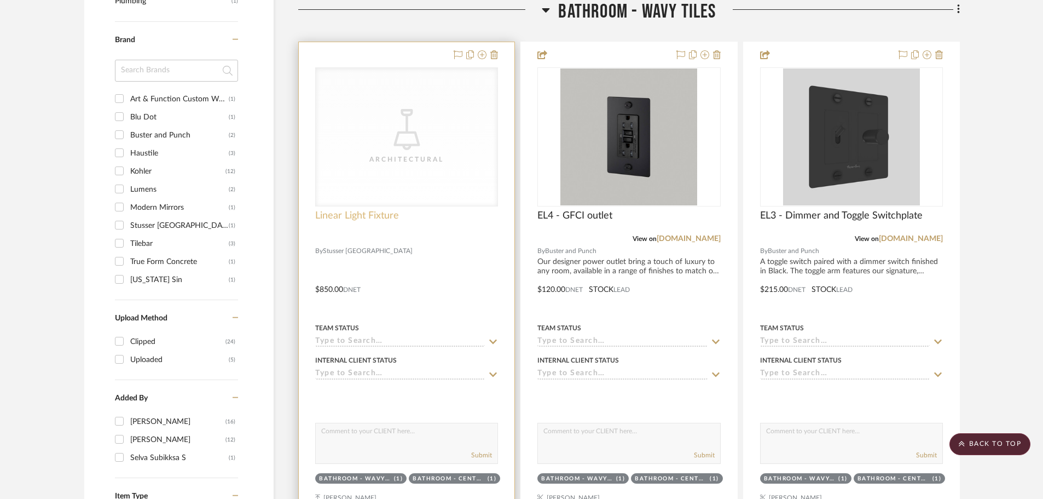
click at [331, 217] on span "Linear Light Fixture" at bounding box center [357, 216] width 84 height 12
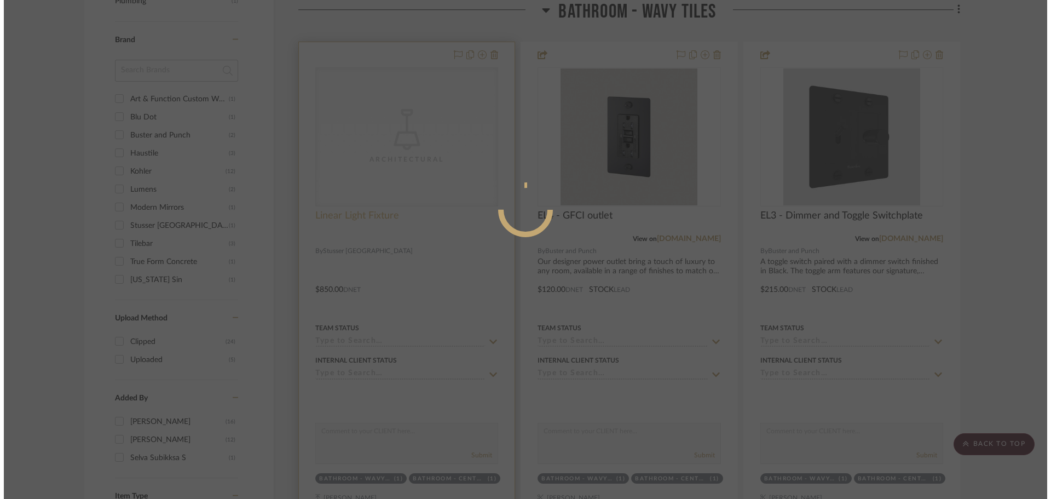
scroll to position [0, 0]
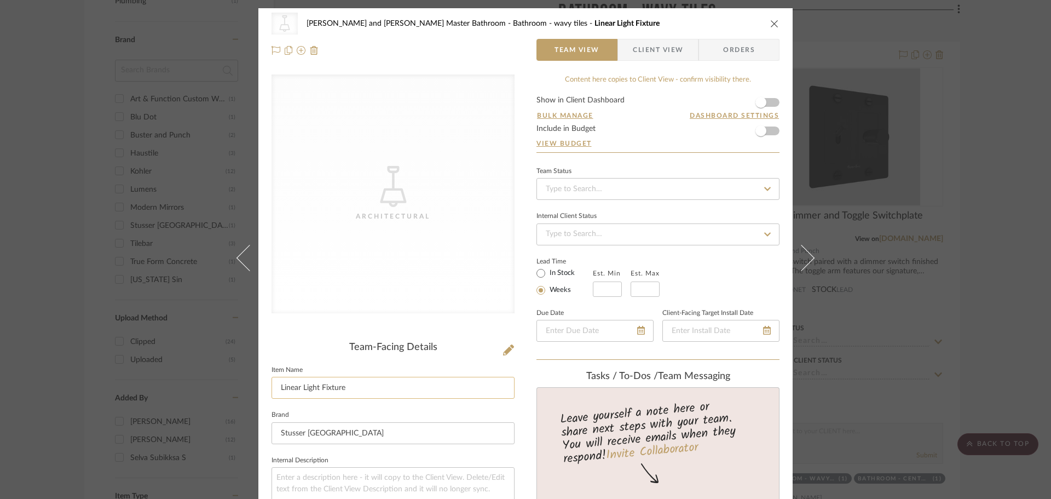
click at [272, 385] on input "Linear Light Fixture" at bounding box center [393, 388] width 243 height 22
type input "LT3 - Linear Light Fixture"
click at [285, 350] on div "Team-Facing Details" at bounding box center [393, 348] width 243 height 12
click at [1018, 250] on div "CategoryIconLighting Created with Sketch. Architectural Divya and [PERSON_NAME]…" at bounding box center [525, 249] width 1051 height 499
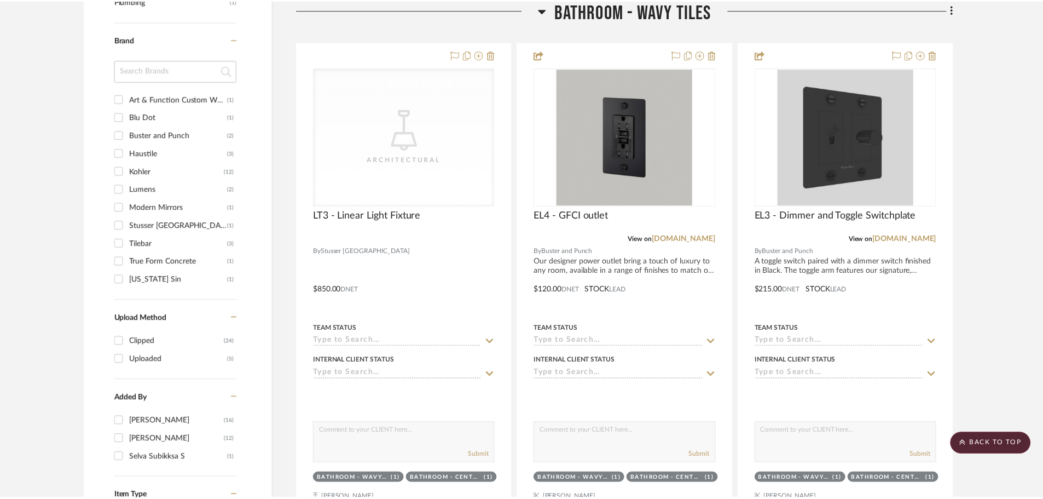
scroll to position [821, 0]
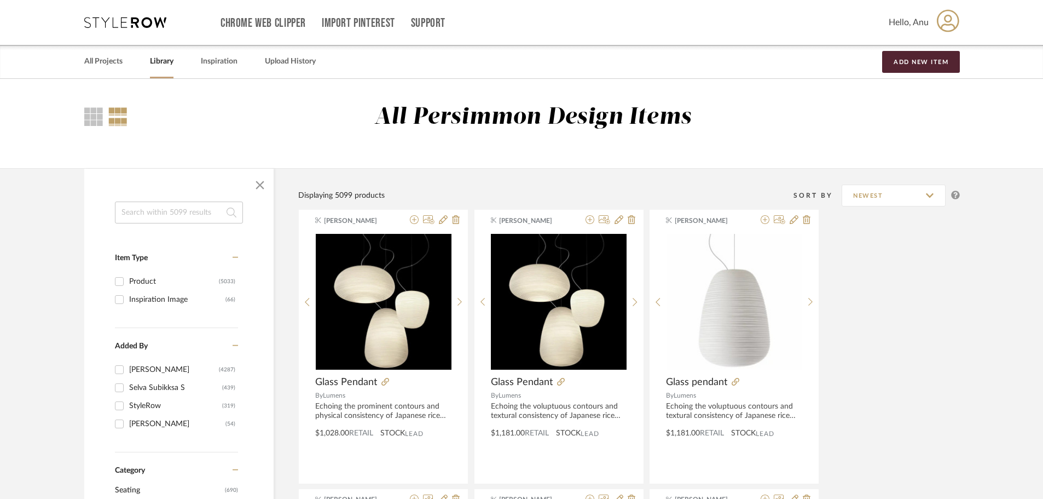
click at [153, 213] on input at bounding box center [179, 212] width 128 height 22
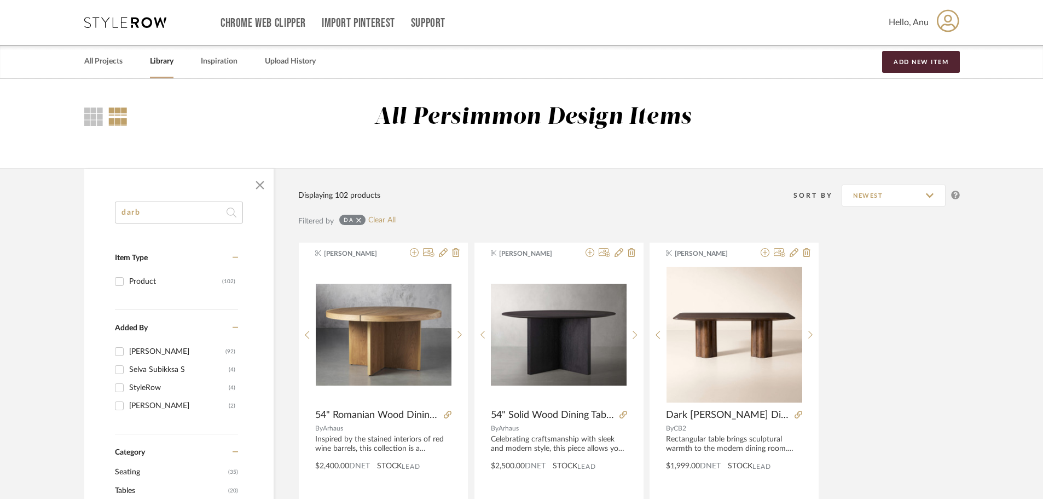
type input "darby"
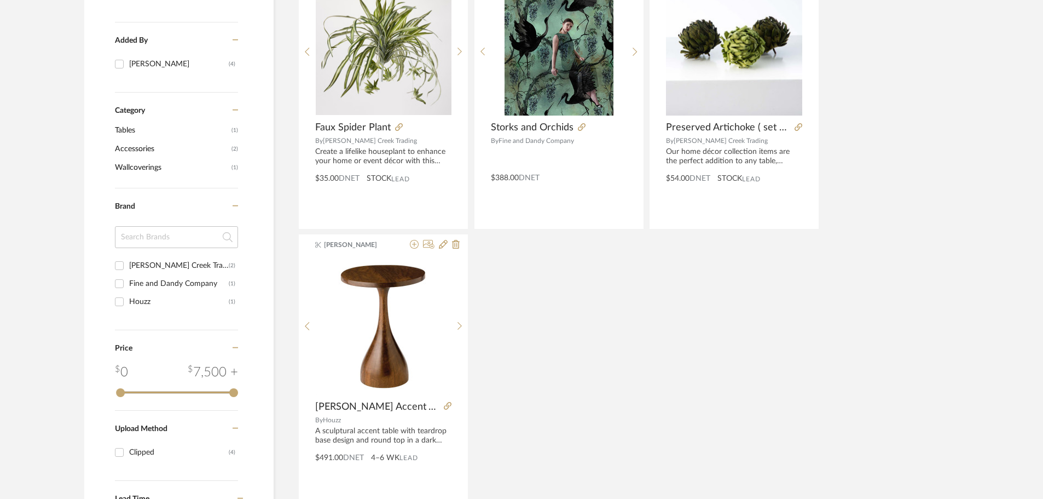
scroll to position [55, 0]
